Goal: Use online tool/utility: Utilize a website feature to perform a specific function

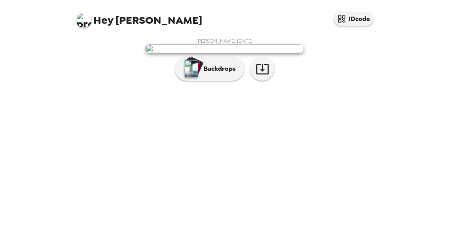
scroll to position [65, 0]
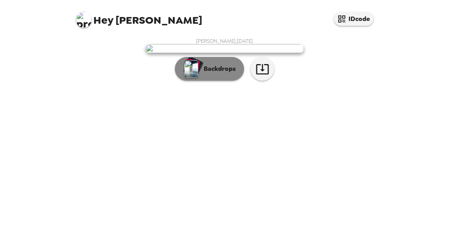
click at [219, 74] on p "Backdrops" at bounding box center [218, 68] width 36 height 9
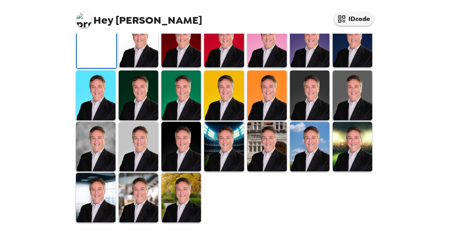
scroll to position [259, 0]
click at [348, 144] on img at bounding box center [353, 146] width 40 height 49
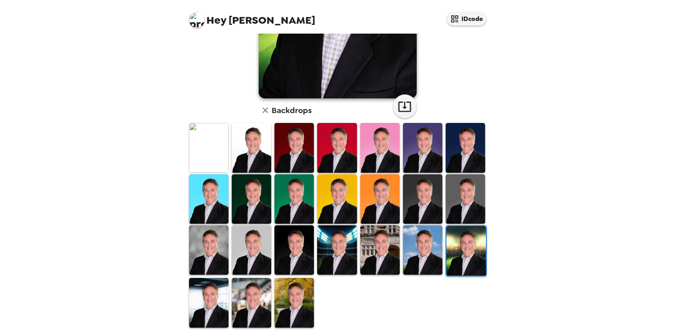
scroll to position [158, 0]
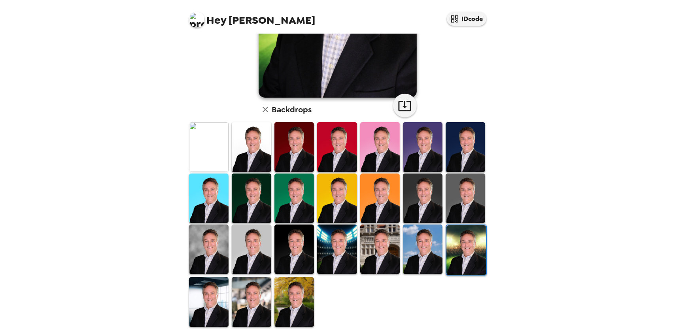
click at [200, 143] on img at bounding box center [209, 146] width 40 height 49
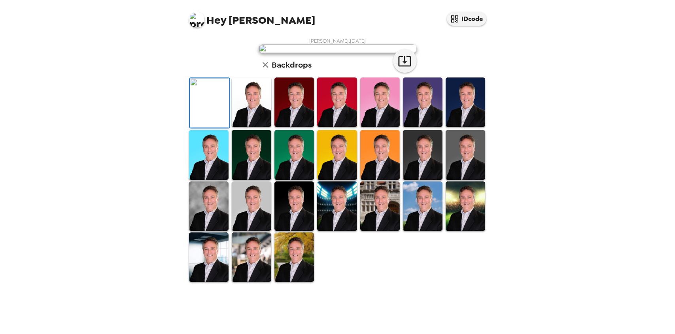
scroll to position [40, 0]
click at [248, 127] on img at bounding box center [252, 101] width 40 height 49
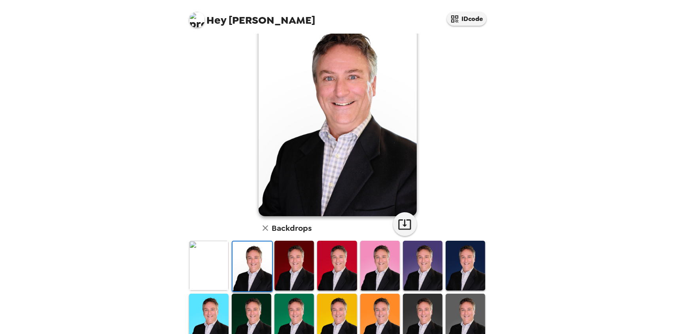
click at [290, 234] on img at bounding box center [294, 265] width 40 height 49
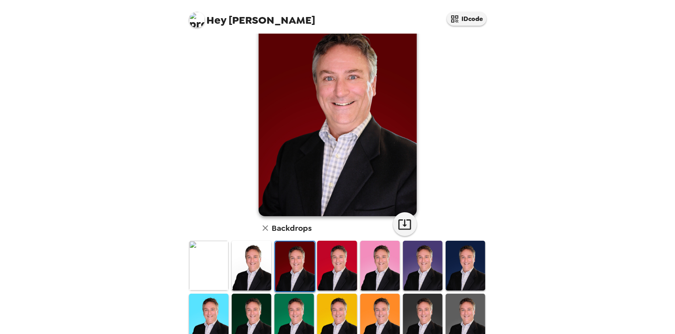
click at [321, 234] on img at bounding box center [337, 265] width 40 height 49
